Goal: Information Seeking & Learning: Learn about a topic

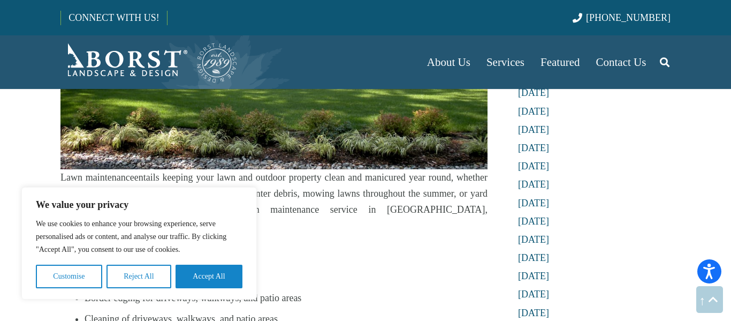
scroll to position [570, 0]
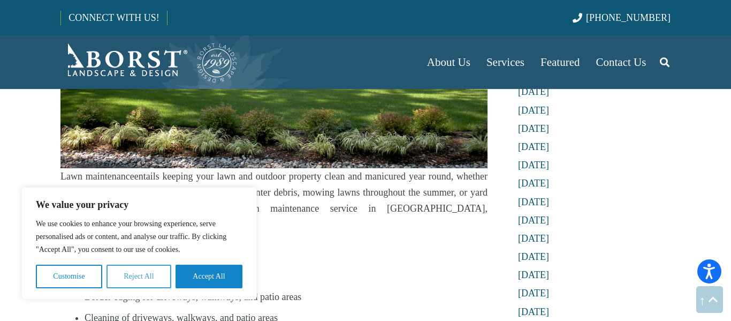
click at [146, 283] on button "Reject All" at bounding box center [138, 276] width 65 height 24
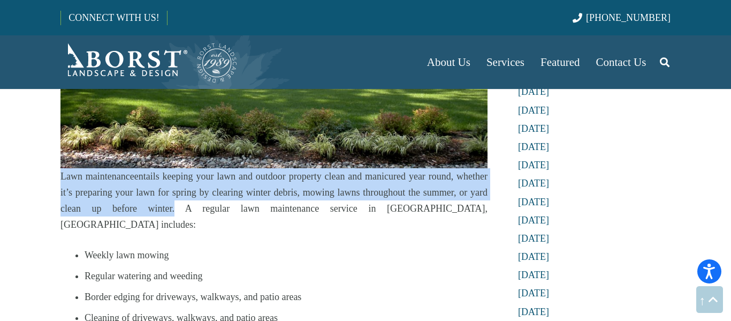
drag, startPoint x: 58, startPoint y: 174, endPoint x: 149, endPoint y: 214, distance: 99.2
copy p "Lawn maintenance entails keeping your lawn and outdoor property clean and manic…"
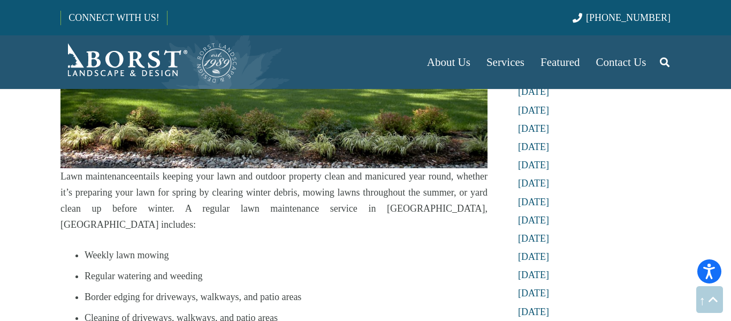
click at [264, 247] on li "Weekly lawn mowing" at bounding box center [286, 255] width 403 height 16
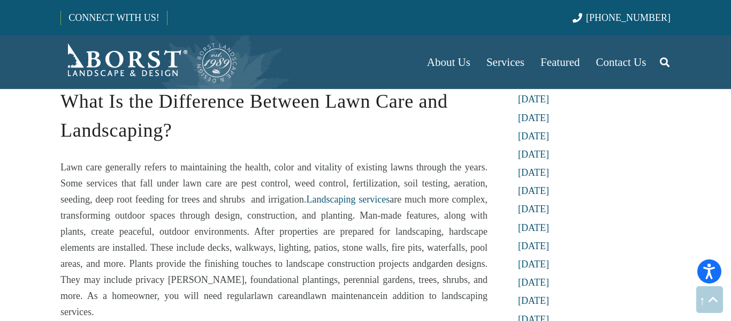
scroll to position [948, 0]
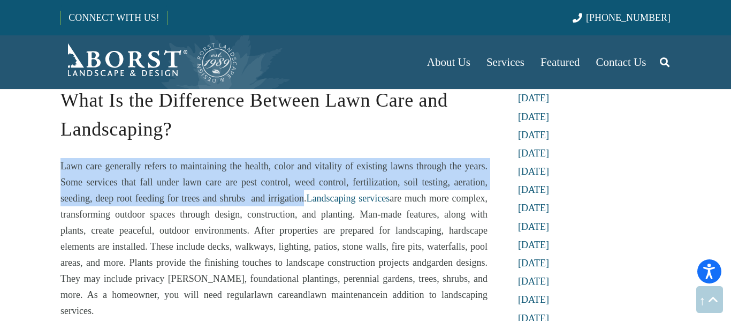
drag, startPoint x: 58, startPoint y: 147, endPoint x: 301, endPoint y: 189, distance: 247.0
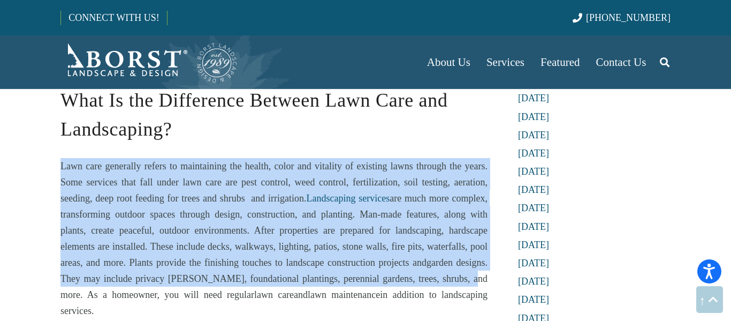
drag, startPoint x: 57, startPoint y: 147, endPoint x: 462, endPoint y: 268, distance: 422.7
copy p "Lawn care generally refers to maintaining the health, color and vitality of exi…"
